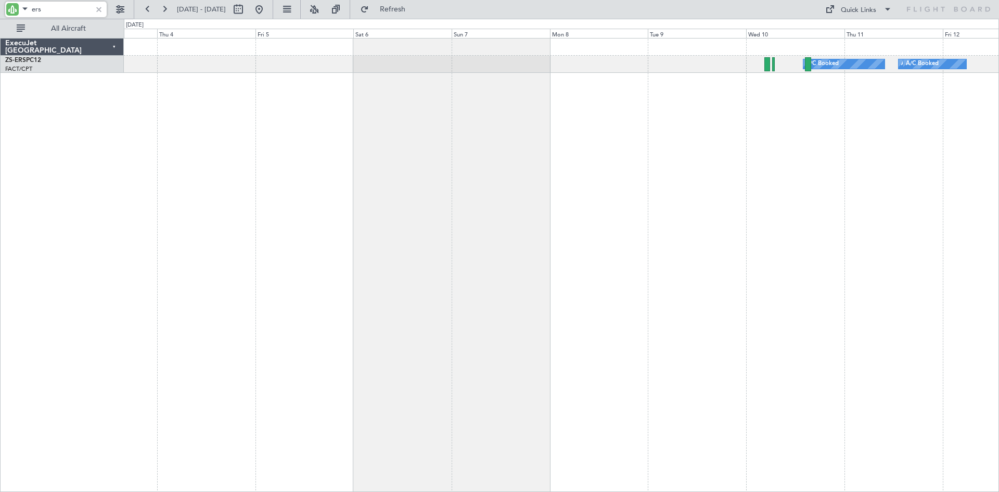
click at [47, 16] on input "ers" at bounding box center [62, 10] width 60 height 16
type input "e"
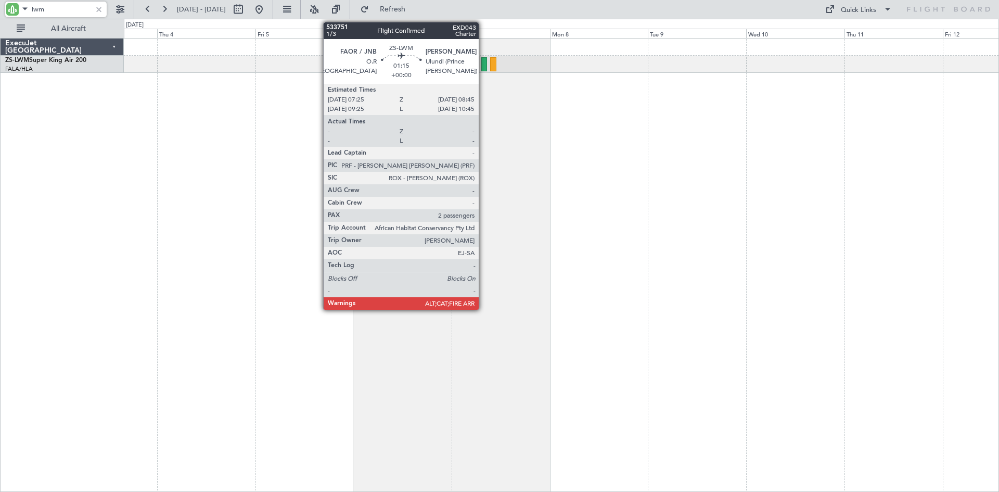
click at [483, 64] on div at bounding box center [484, 64] width 6 height 14
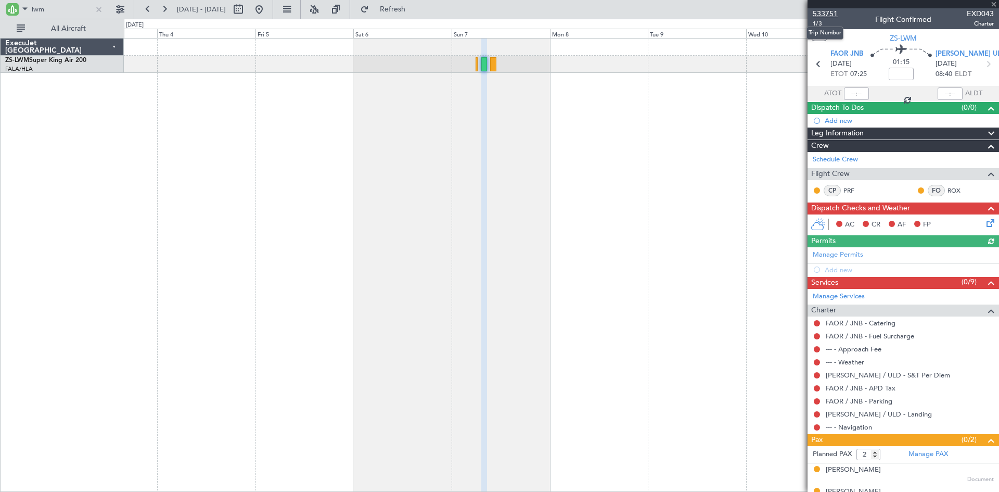
click at [827, 10] on span "533751" at bounding box center [824, 13] width 25 height 11
click at [66, 8] on input "lwm" at bounding box center [62, 10] width 60 height 16
type input "l"
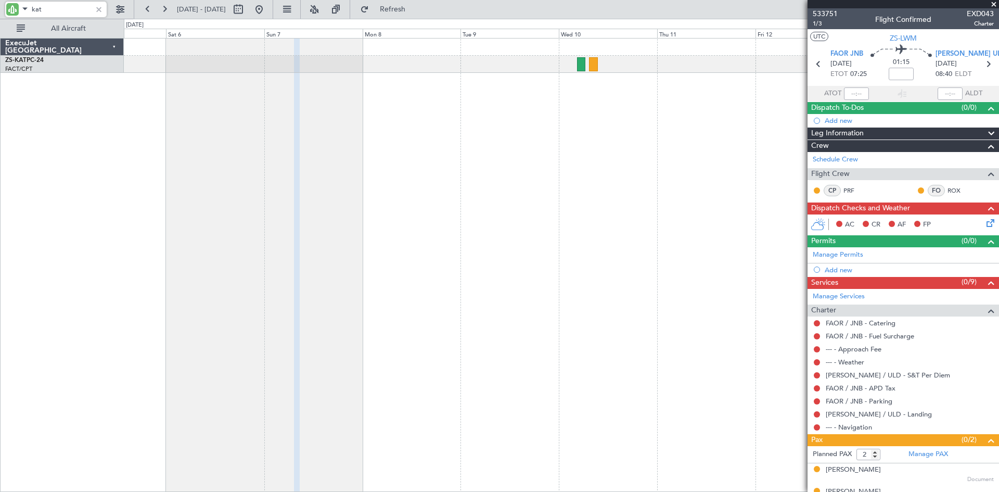
click at [410, 205] on div at bounding box center [561, 265] width 875 height 454
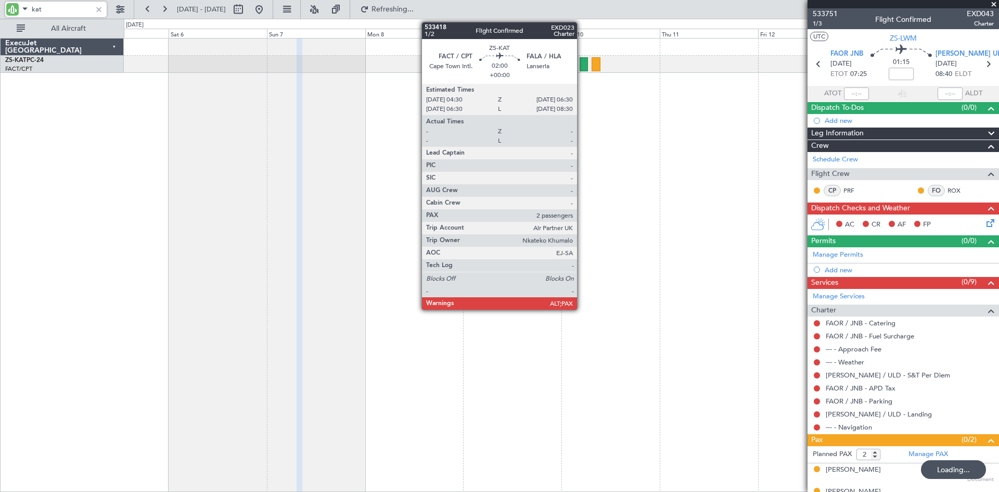
click at [581, 64] on div at bounding box center [583, 64] width 8 height 14
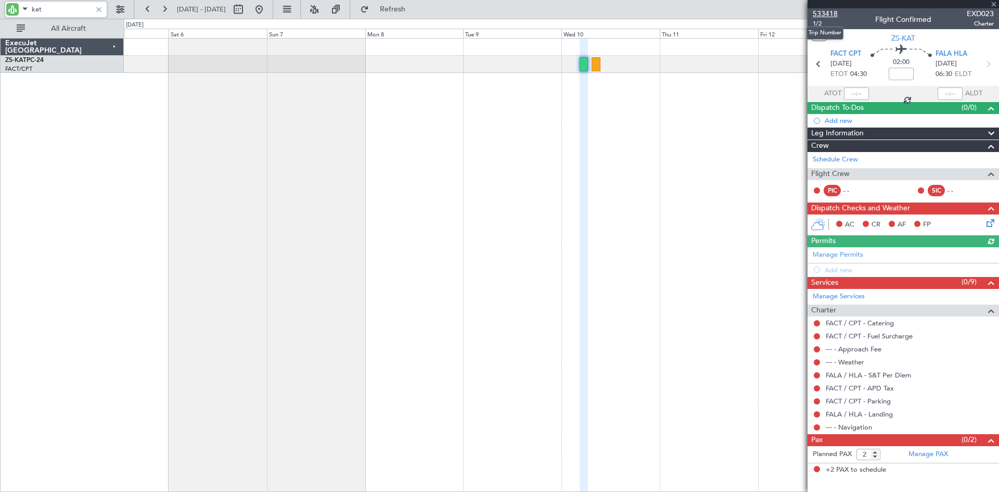
type input "kat"
click at [829, 13] on span "533418" at bounding box center [824, 13] width 25 height 11
click at [247, 9] on button at bounding box center [238, 9] width 17 height 17
select select "9"
select select "2025"
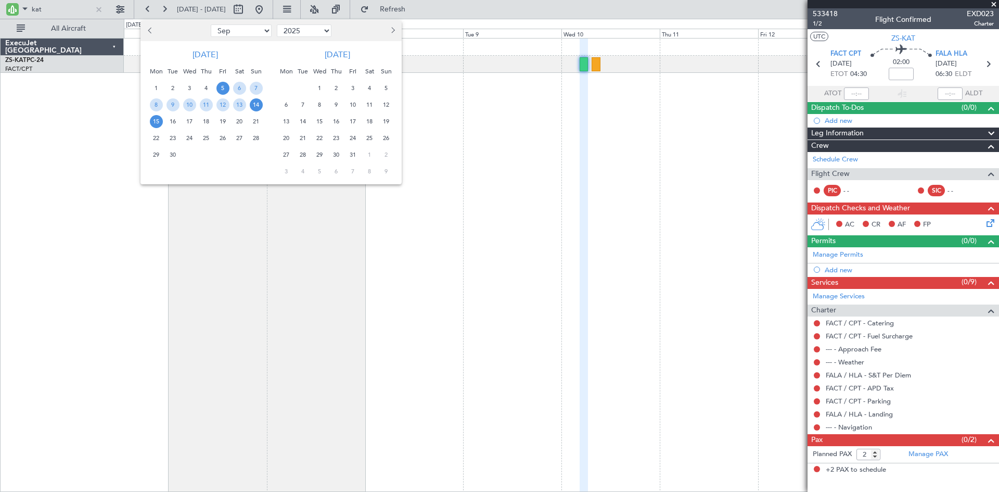
click at [159, 120] on span "15" at bounding box center [156, 121] width 13 height 13
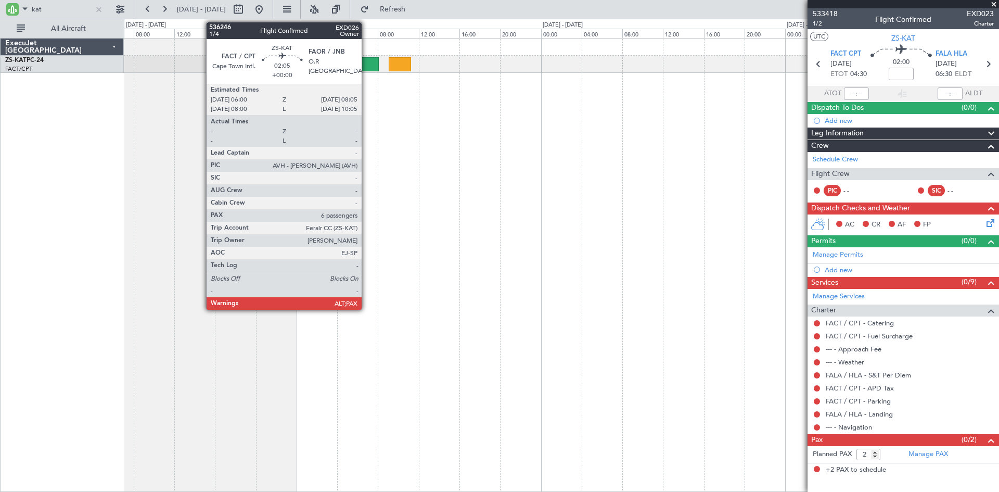
click at [366, 63] on div at bounding box center [367, 64] width 21 height 14
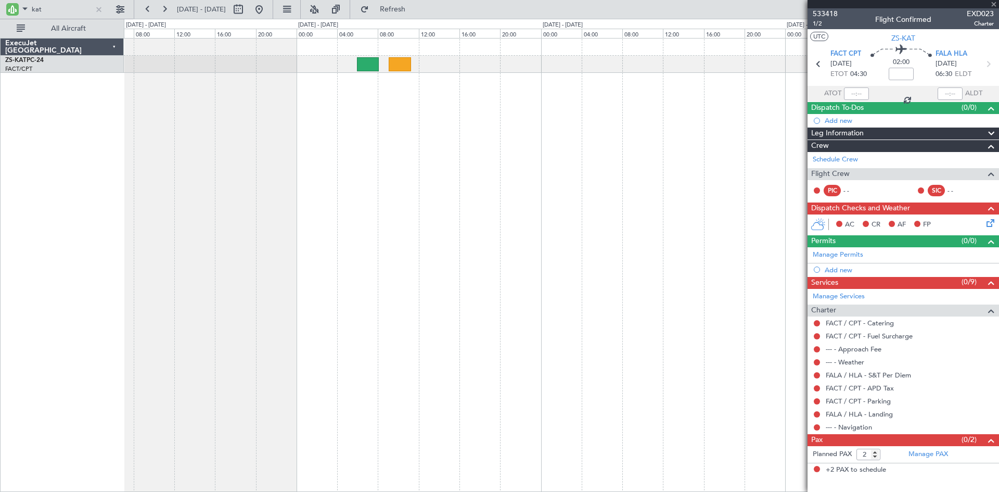
type input "6"
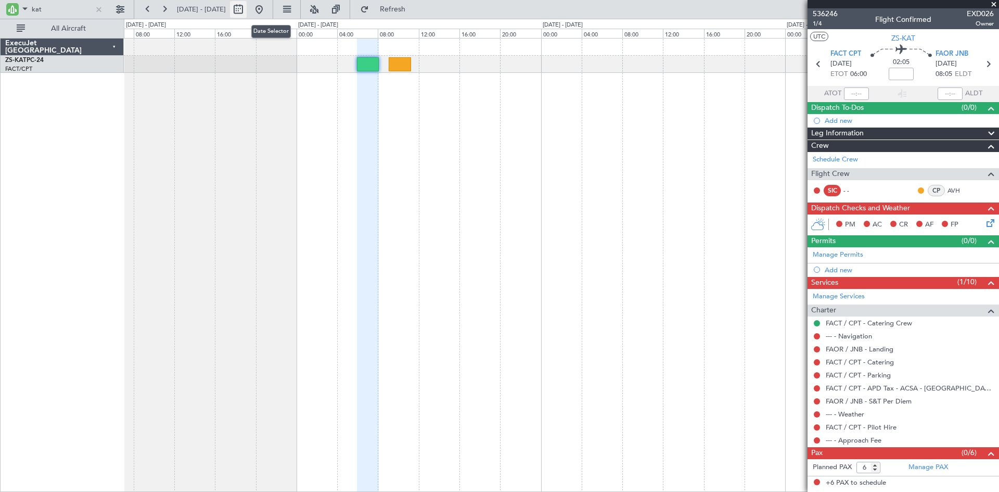
click at [247, 11] on button at bounding box center [238, 9] width 17 height 17
select select "9"
select select "2025"
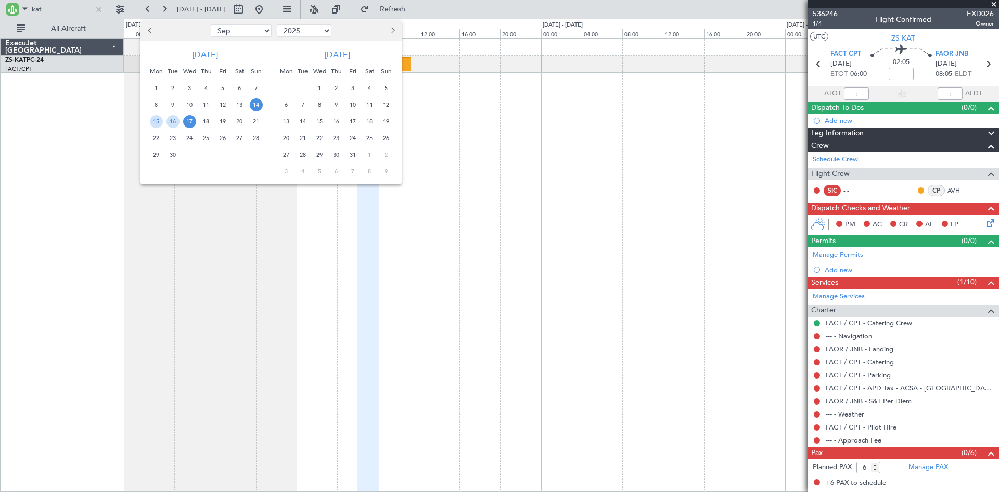
click at [337, 121] on span "16" at bounding box center [336, 121] width 13 height 13
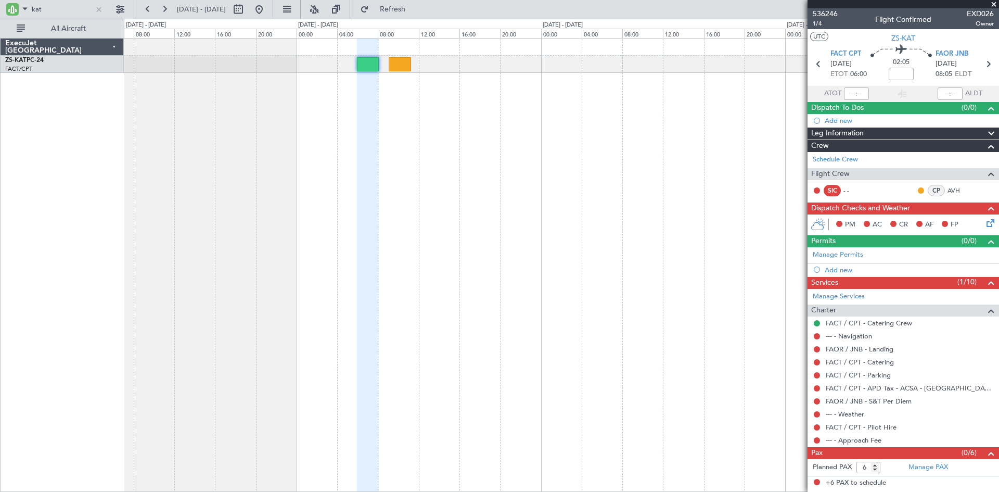
select select "10"
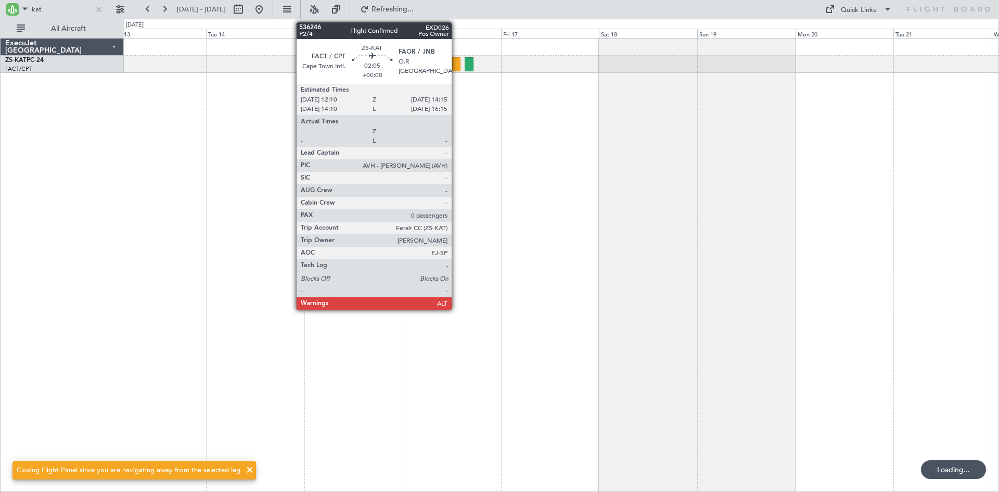
click at [456, 62] on div at bounding box center [456, 64] width 9 height 14
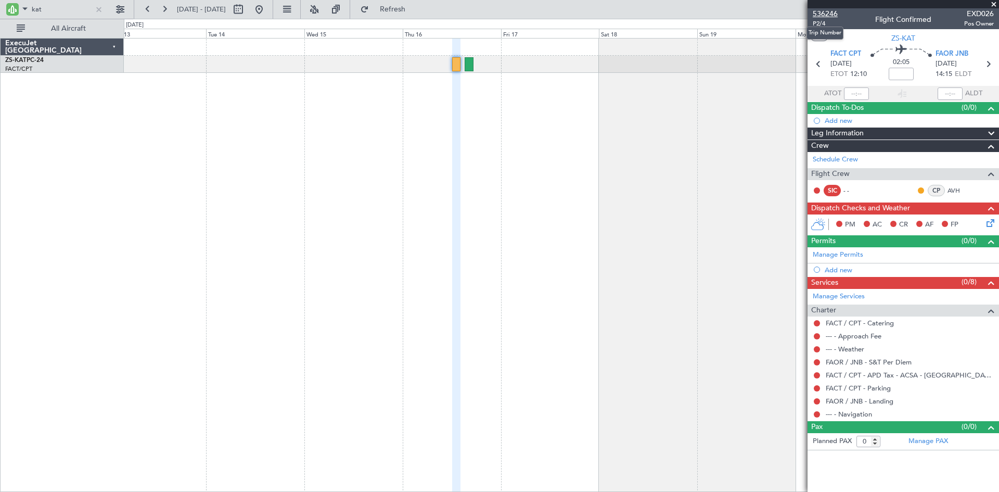
click at [827, 11] on span "536246" at bounding box center [824, 13] width 25 height 11
